Goal: Task Accomplishment & Management: Manage account settings

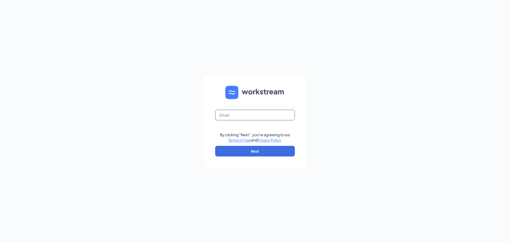
click at [225, 116] on input "text" at bounding box center [255, 115] width 80 height 11
type input "gm74324@ghzaxbys.com"
click at [253, 149] on button "Next" at bounding box center [255, 151] width 80 height 11
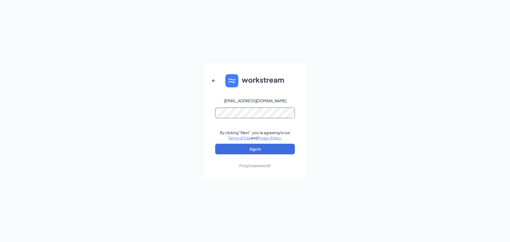
click at [215, 144] on button "Sign In" at bounding box center [255, 149] width 80 height 11
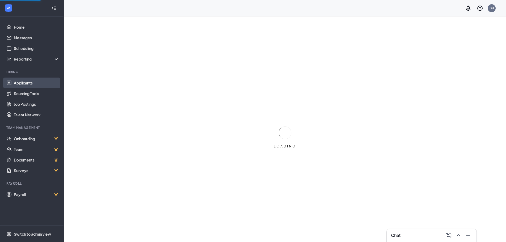
click at [26, 84] on link "Applicants" at bounding box center [36, 83] width 45 height 11
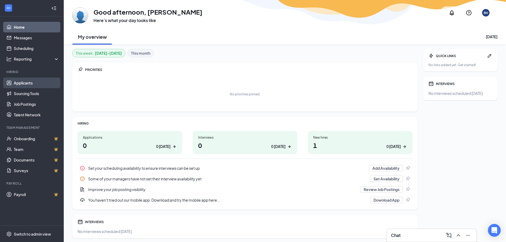
click at [22, 83] on link "Applicants" at bounding box center [36, 83] width 45 height 11
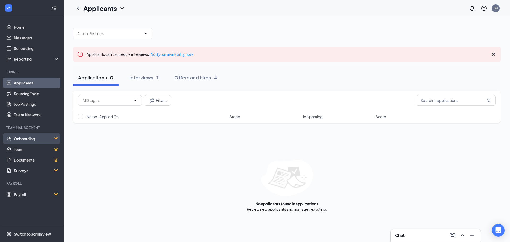
click at [33, 137] on link "Onboarding" at bounding box center [36, 138] width 45 height 11
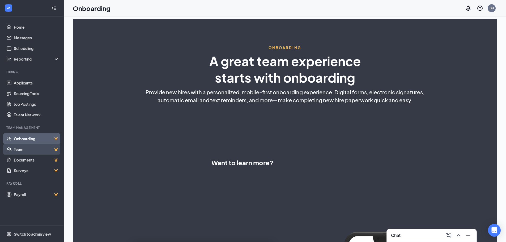
select select "US"
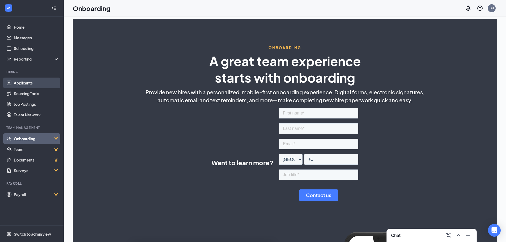
click at [29, 82] on link "Applicants" at bounding box center [36, 83] width 45 height 11
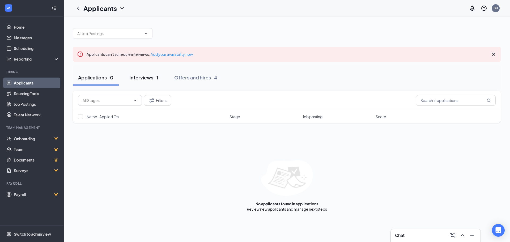
click at [140, 78] on div "Interviews · 1" at bounding box center [143, 77] width 29 height 7
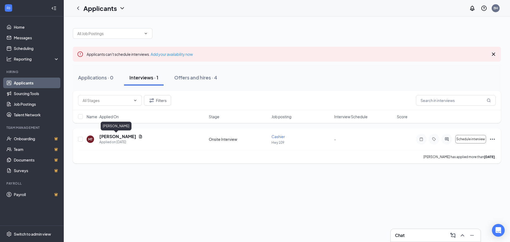
click at [120, 136] on h5 "[PERSON_NAME]" at bounding box center [117, 137] width 37 height 6
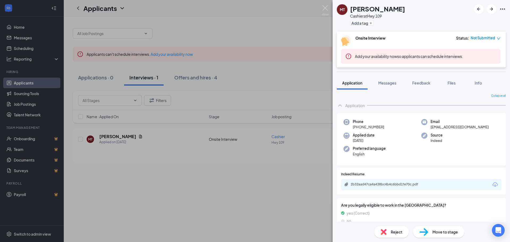
click at [127, 137] on div "MT [PERSON_NAME] at Hwy 109 Add a tag Onsite Interview Status : Not Submitted A…" at bounding box center [255, 121] width 510 height 242
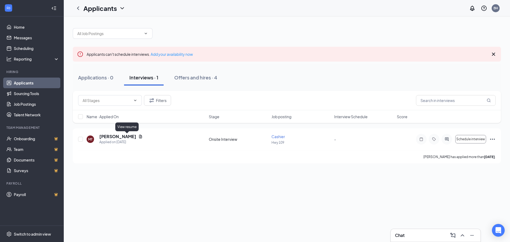
click at [138, 137] on icon "Document" at bounding box center [140, 136] width 4 height 4
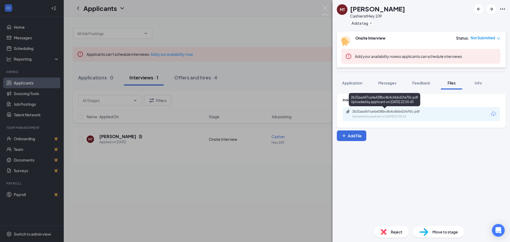
click at [382, 112] on div "2b32aad47ca4a438bc4b4c6bbd1fe70c.pdf" at bounding box center [389, 112] width 74 height 4
